Goal: Transaction & Acquisition: Purchase product/service

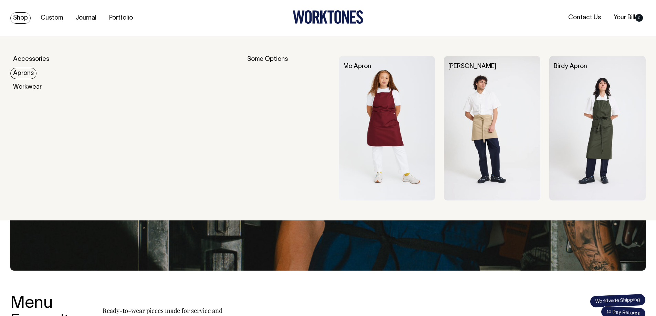
click at [30, 73] on link "Aprons" at bounding box center [23, 73] width 26 height 11
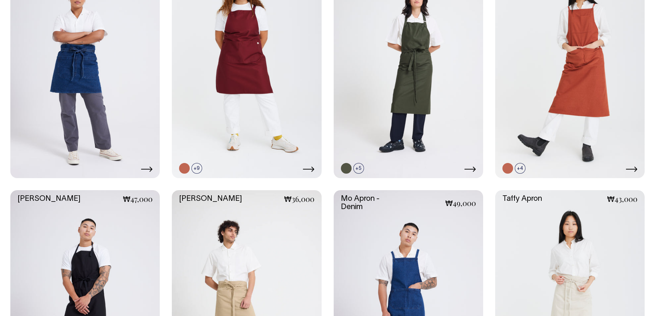
scroll to position [379, 0]
click at [395, 167] on link at bounding box center [395, 168] width 11 height 11
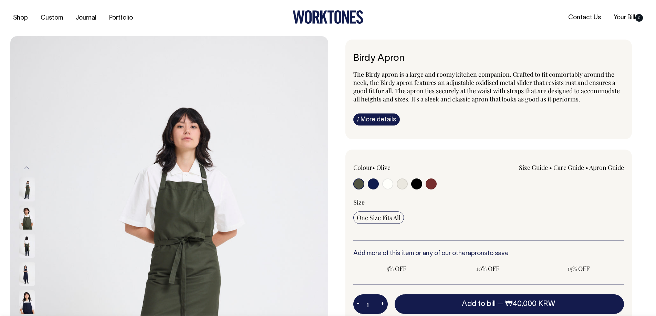
radio input "true"
select select "Black"
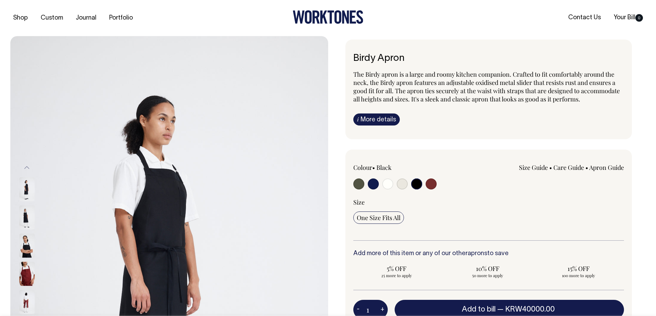
click at [396, 215] on span "One Size Fits All" at bounding box center [378, 218] width 44 height 8
click at [396, 215] on input "One Size Fits All" at bounding box center [378, 218] width 51 height 12
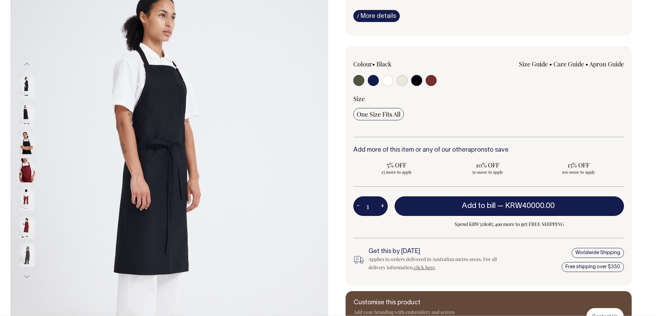
scroll to position [103, 0]
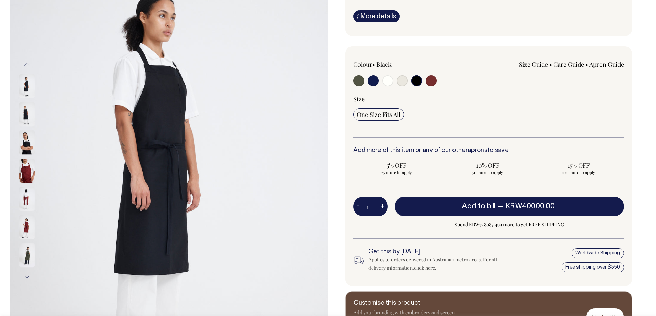
click at [537, 64] on link "Size Guide" at bounding box center [533, 64] width 29 height 8
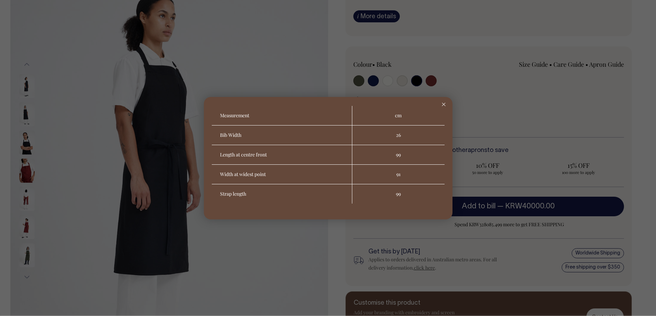
click at [443, 101] on div at bounding box center [444, 104] width 18 height 15
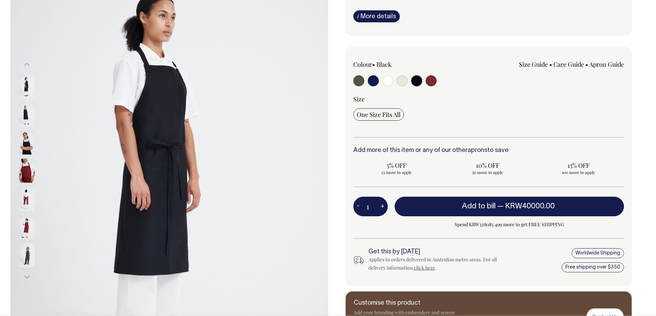
click at [526, 66] on link "Size Guide" at bounding box center [533, 64] width 29 height 8
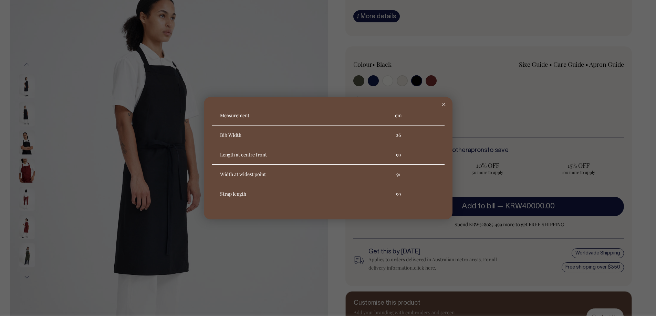
click at [441, 103] on icon at bounding box center [443, 104] width 4 height 3
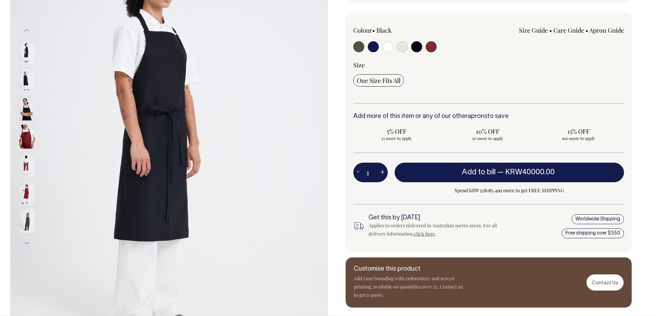
scroll to position [138, 0]
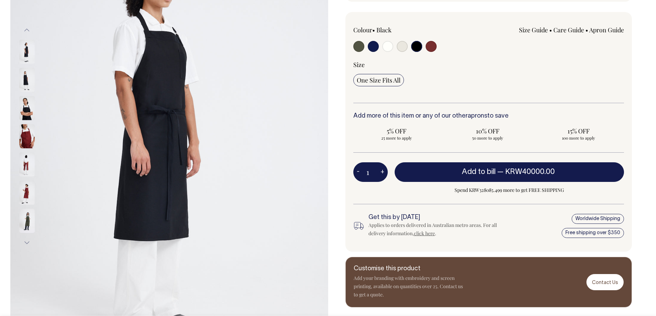
click at [416, 47] on input "radio" at bounding box center [416, 46] width 11 height 11
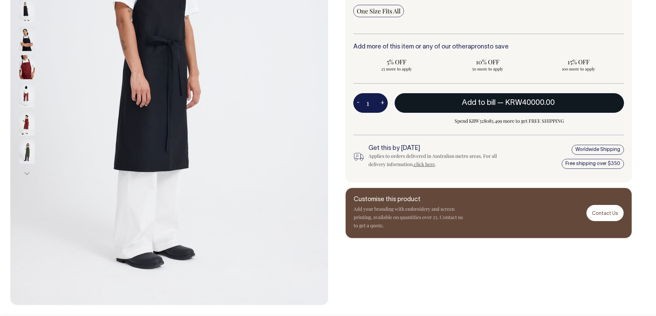
click at [499, 102] on span "— KRW40000.00" at bounding box center [526, 102] width 59 height 7
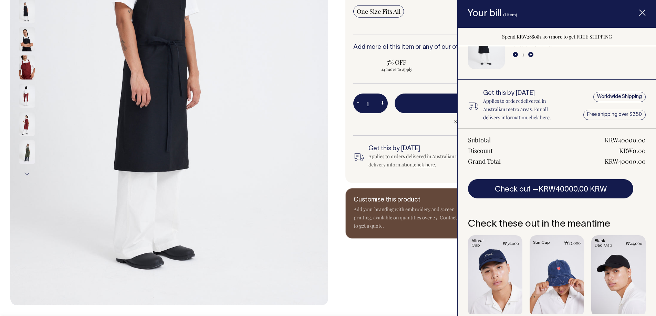
scroll to position [53, 0]
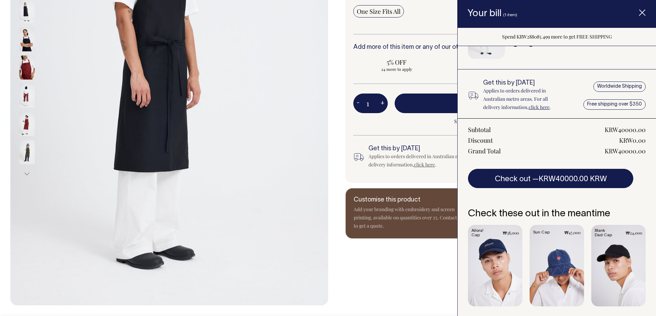
drag, startPoint x: 392, startPoint y: 40, endPoint x: 384, endPoint y: 41, distance: 7.6
